Goal: Check status: Check status

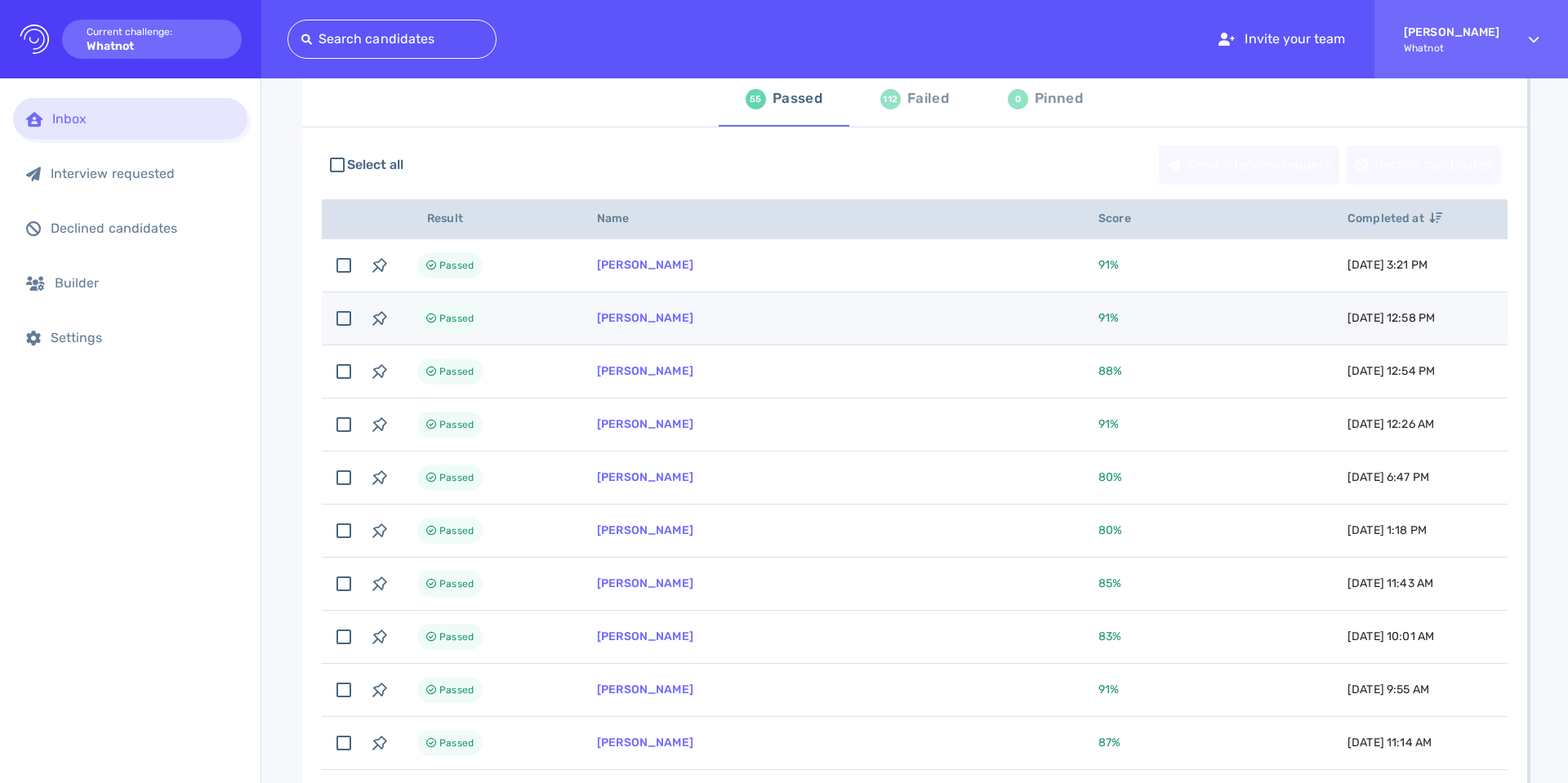
scroll to position [114, 0]
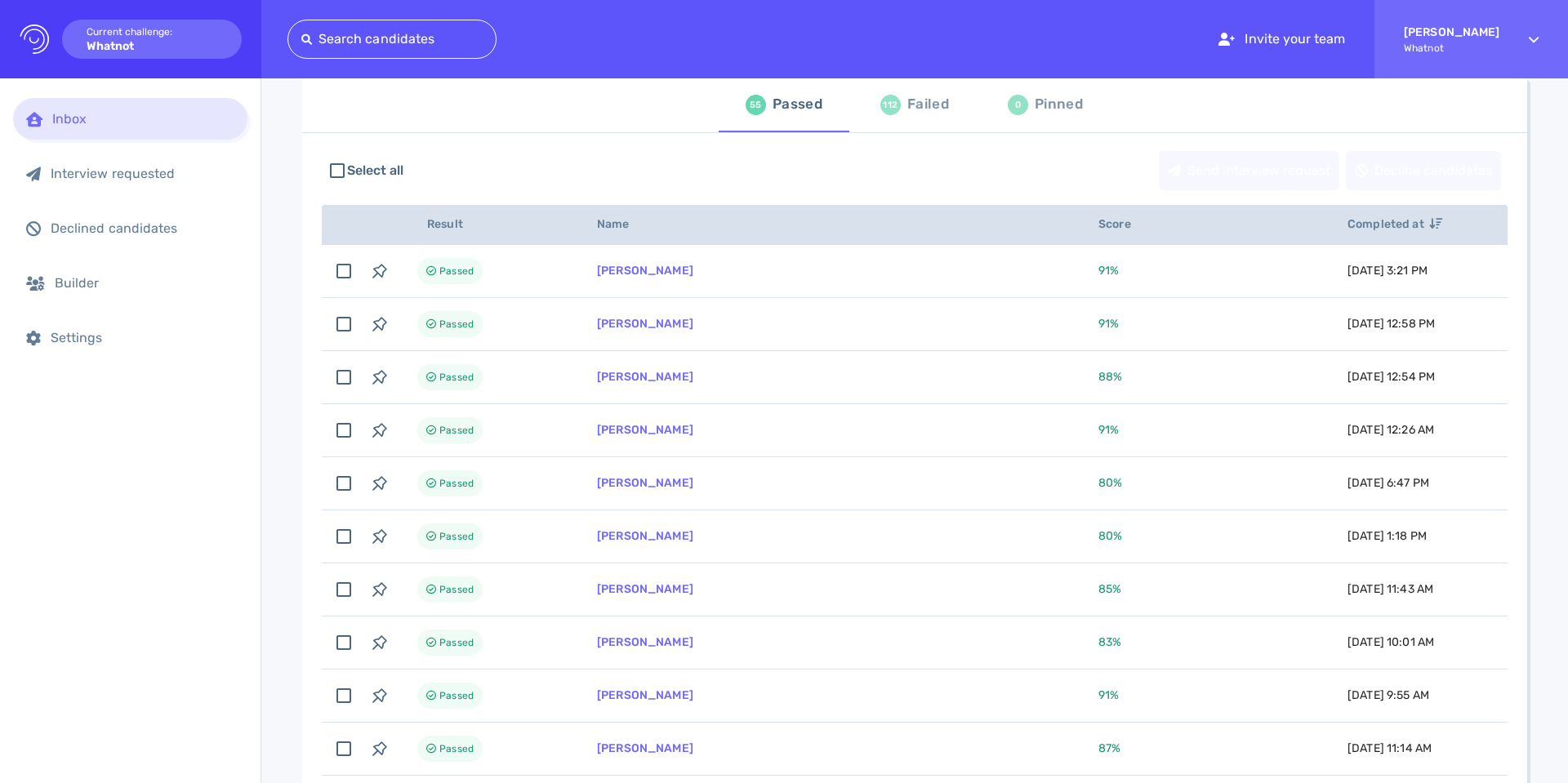
click at [902, 112] on div "112 Failed" at bounding box center [914, 104] width 68 height 45
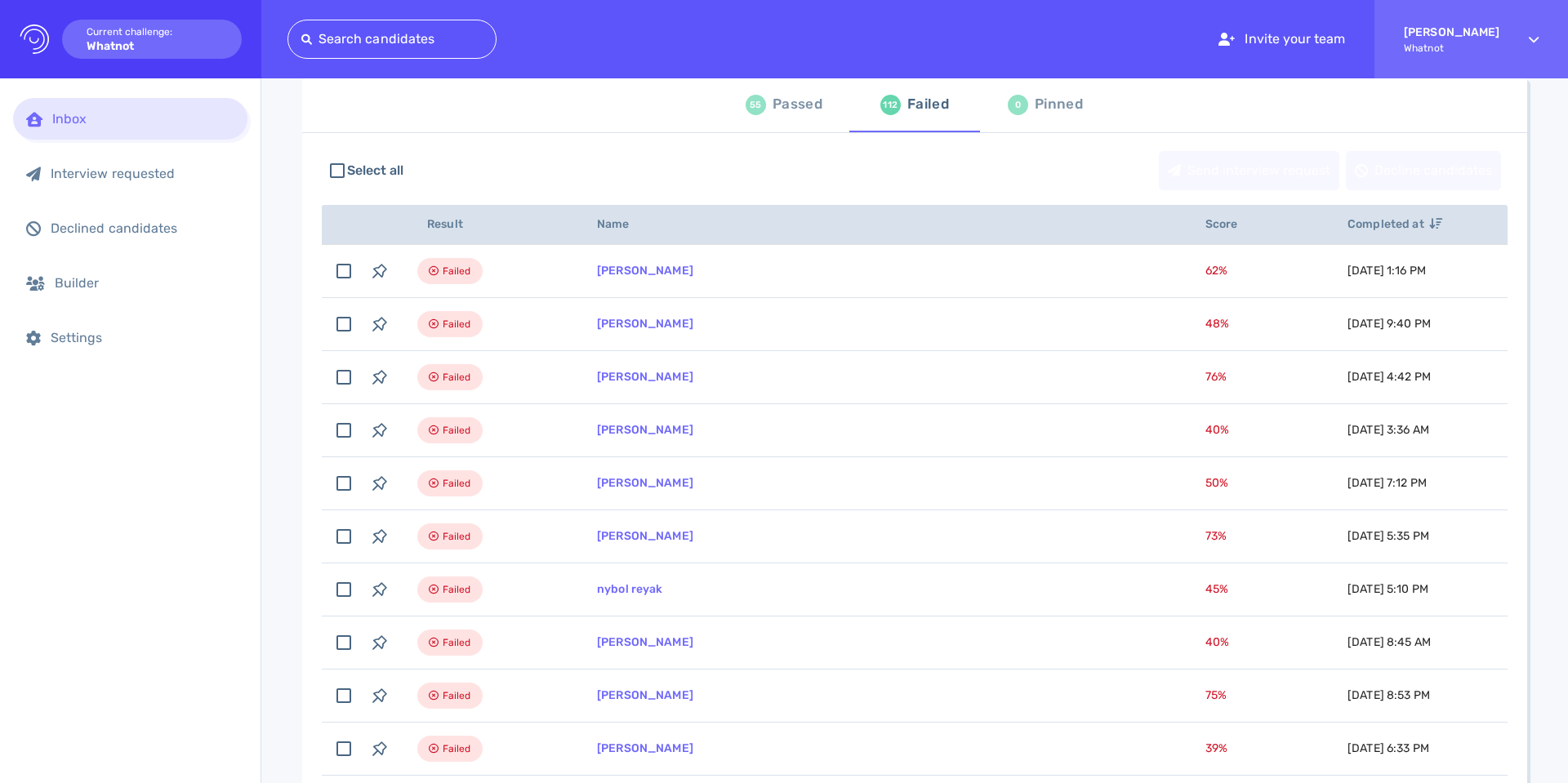
click at [784, 110] on div "Passed" at bounding box center [797, 104] width 50 height 24
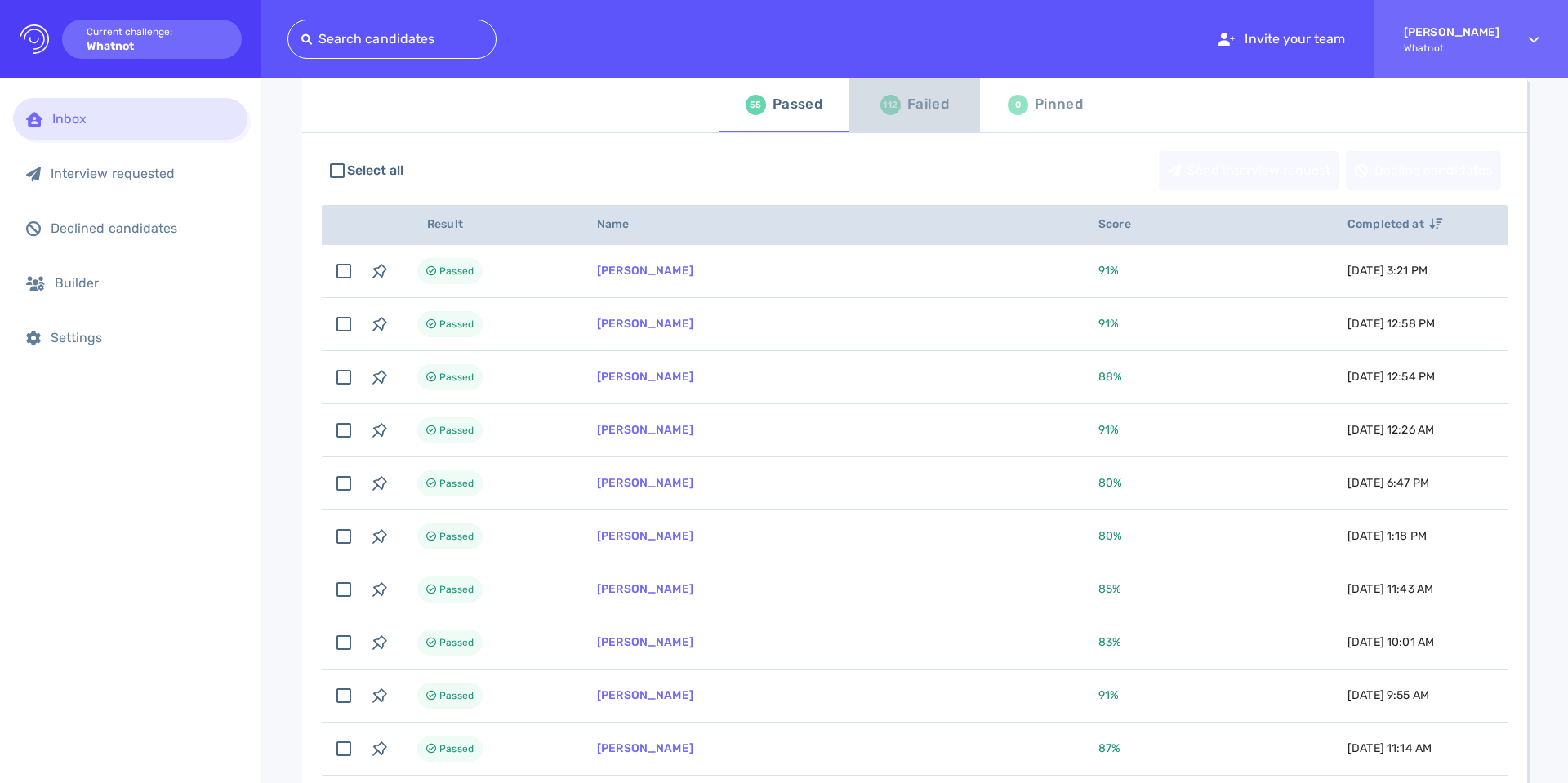
click at [881, 101] on div "112" at bounding box center [890, 104] width 20 height 20
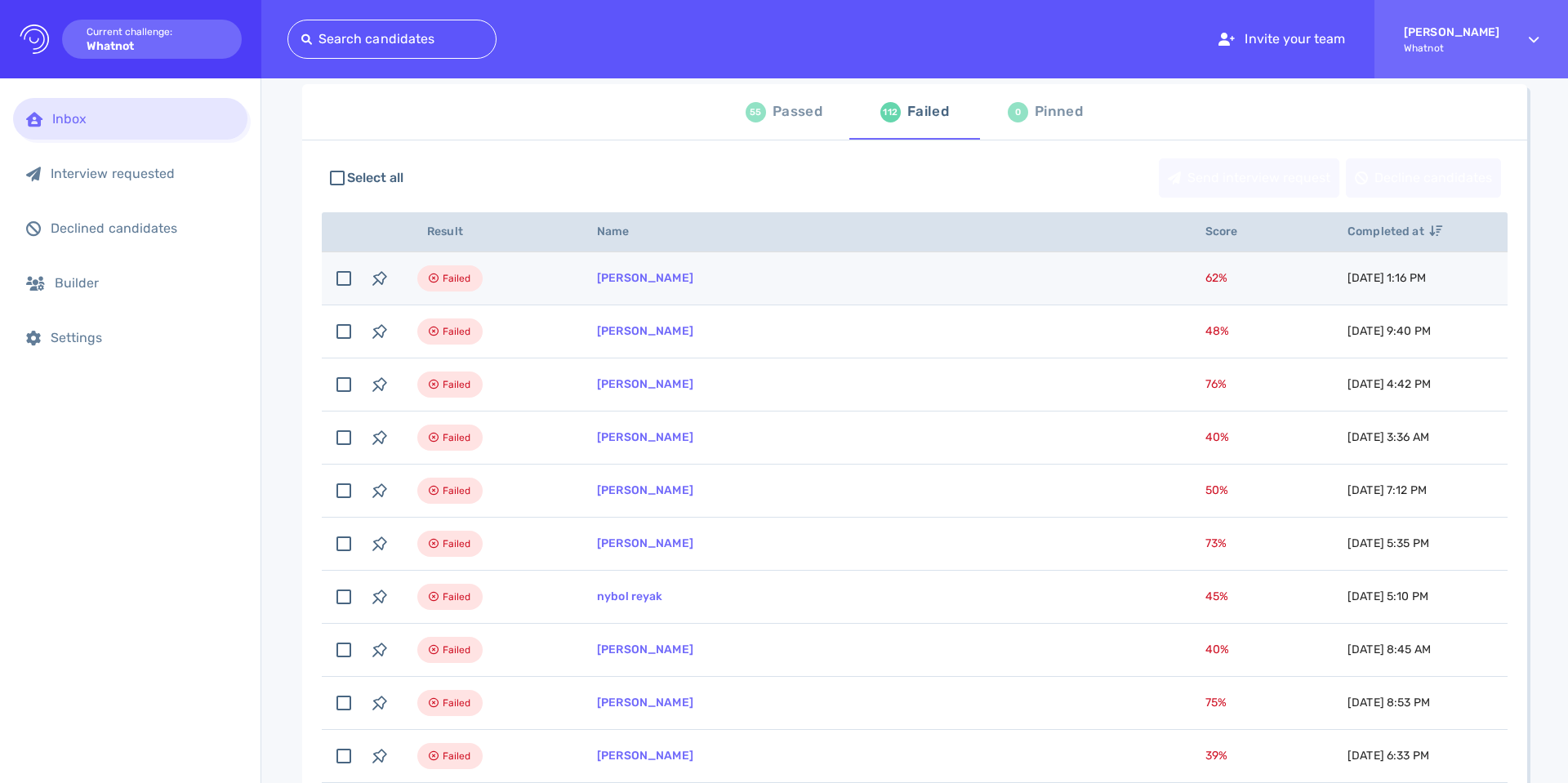
scroll to position [93, 0]
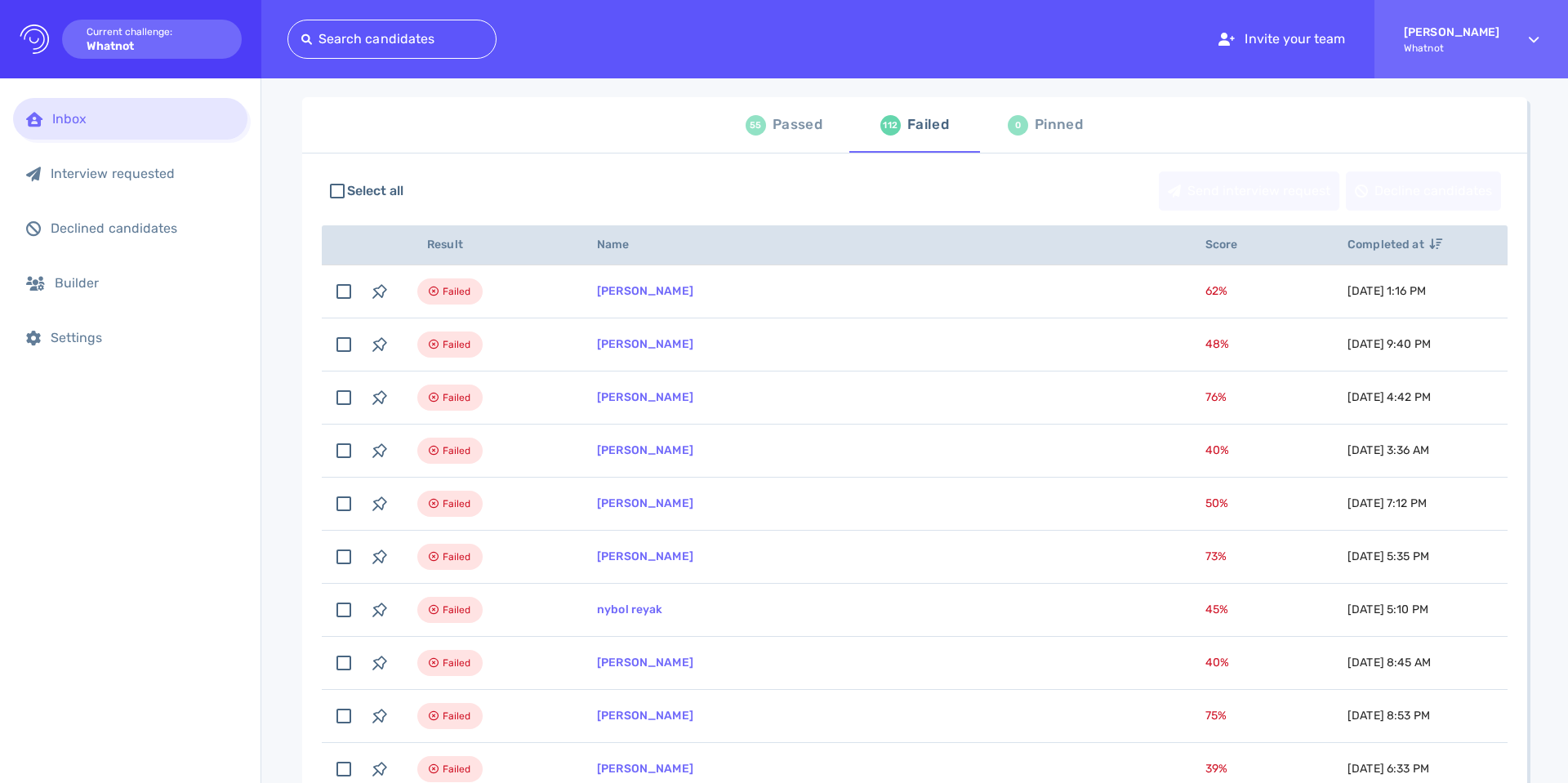
click at [781, 139] on div "55 Passed" at bounding box center [784, 125] width 77 height 45
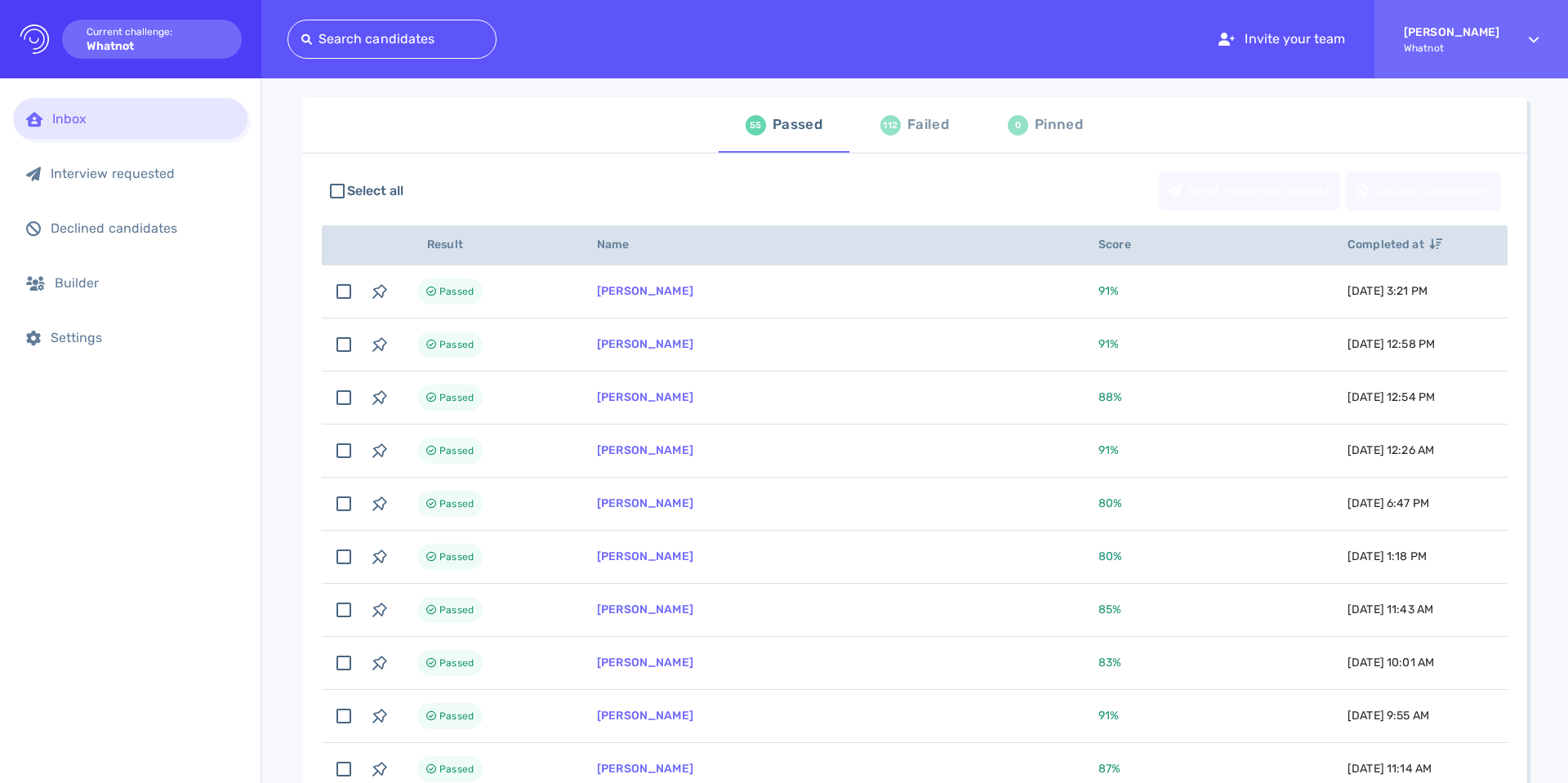
click at [914, 141] on div "112 Failed" at bounding box center [914, 125] width 68 height 45
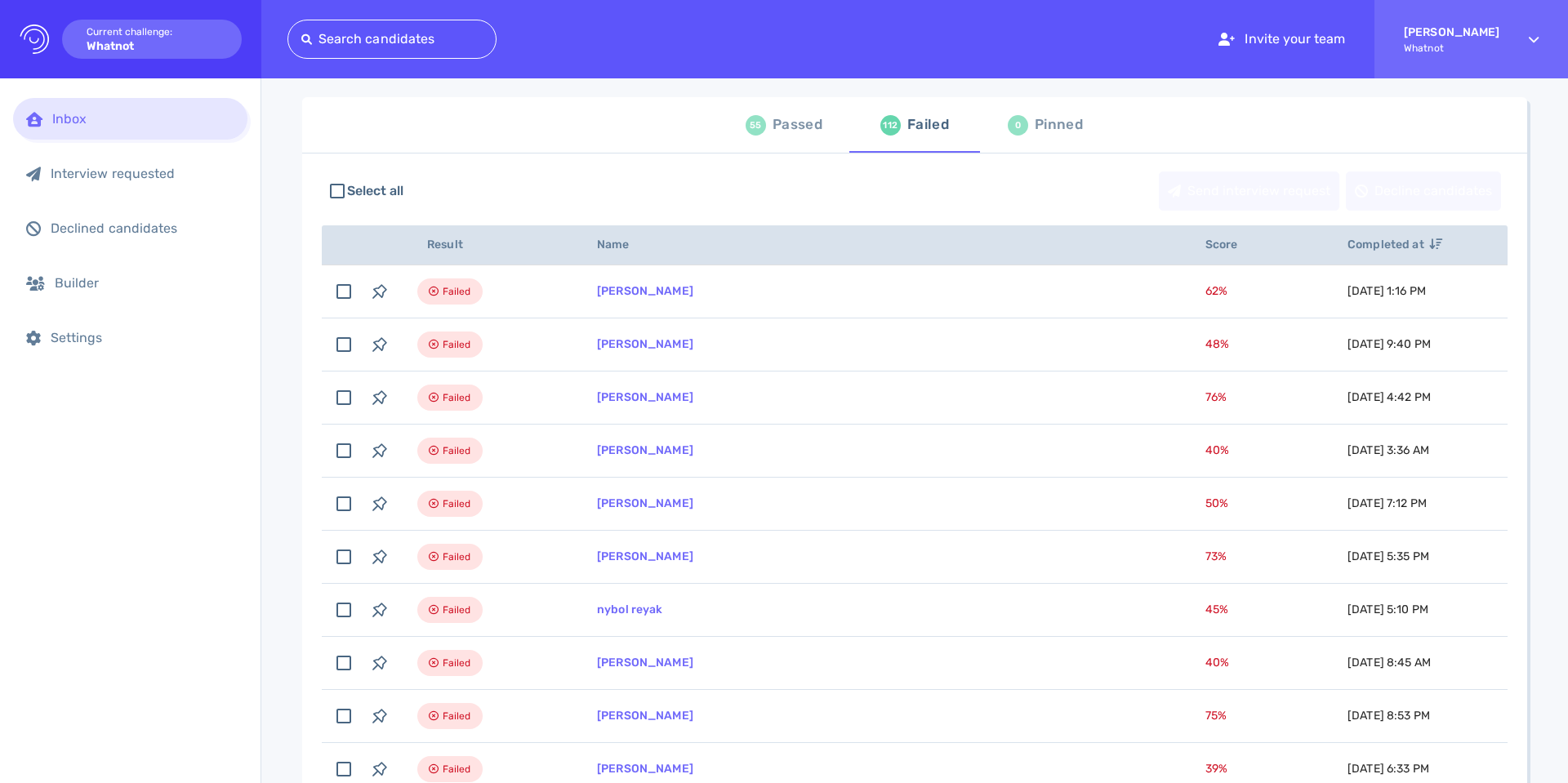
scroll to position [92, 0]
